Goal: Navigation & Orientation: Find specific page/section

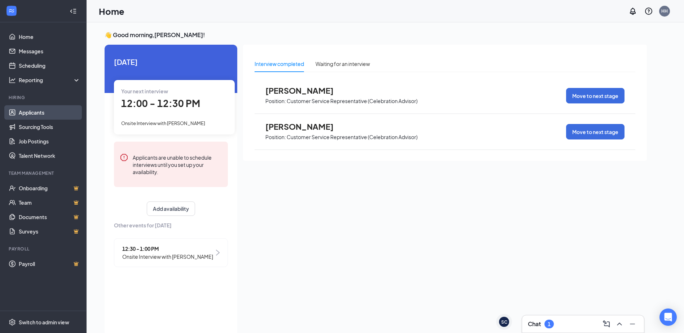
click at [58, 116] on link "Applicants" at bounding box center [50, 112] width 62 height 14
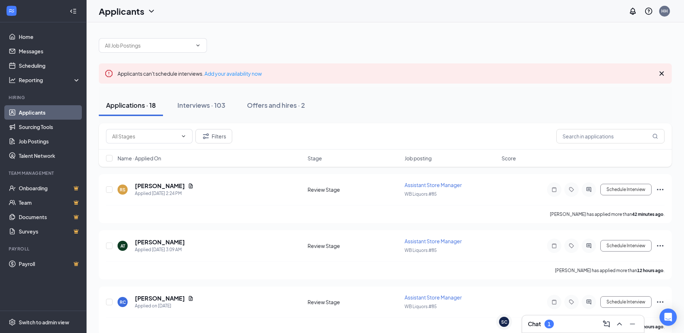
click at [331, 102] on div "Applications · 18 Interviews · 103 Offers and hires · 2" at bounding box center [385, 105] width 573 height 22
click at [312, 103] on button "Offers and hires · 2" at bounding box center [276, 105] width 72 height 22
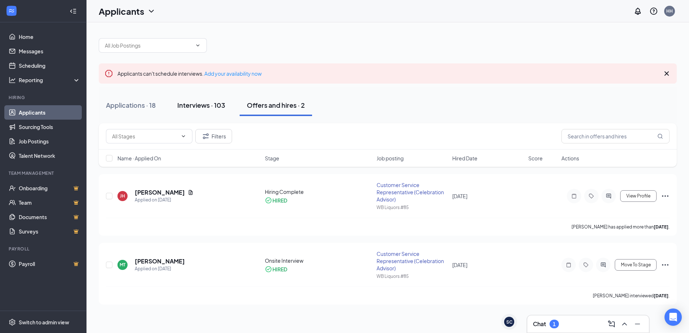
click at [204, 107] on div "Interviews · 103" at bounding box center [201, 105] width 48 height 9
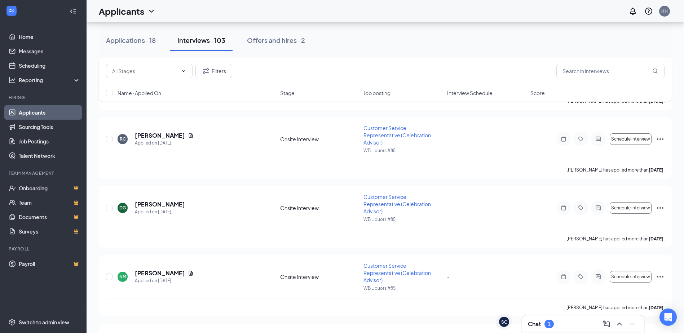
scroll to position [2126, 0]
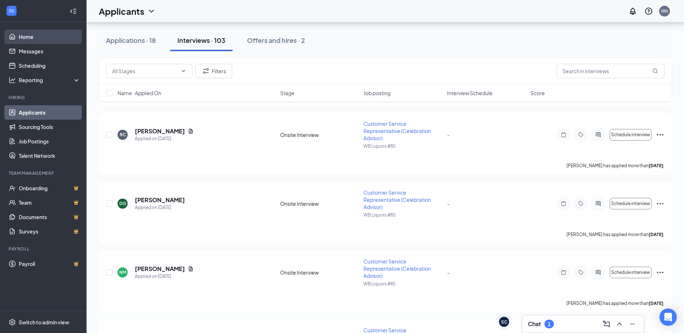
click at [39, 40] on link "Home" at bounding box center [50, 37] width 62 height 14
